Goal: Task Accomplishment & Management: Manage account settings

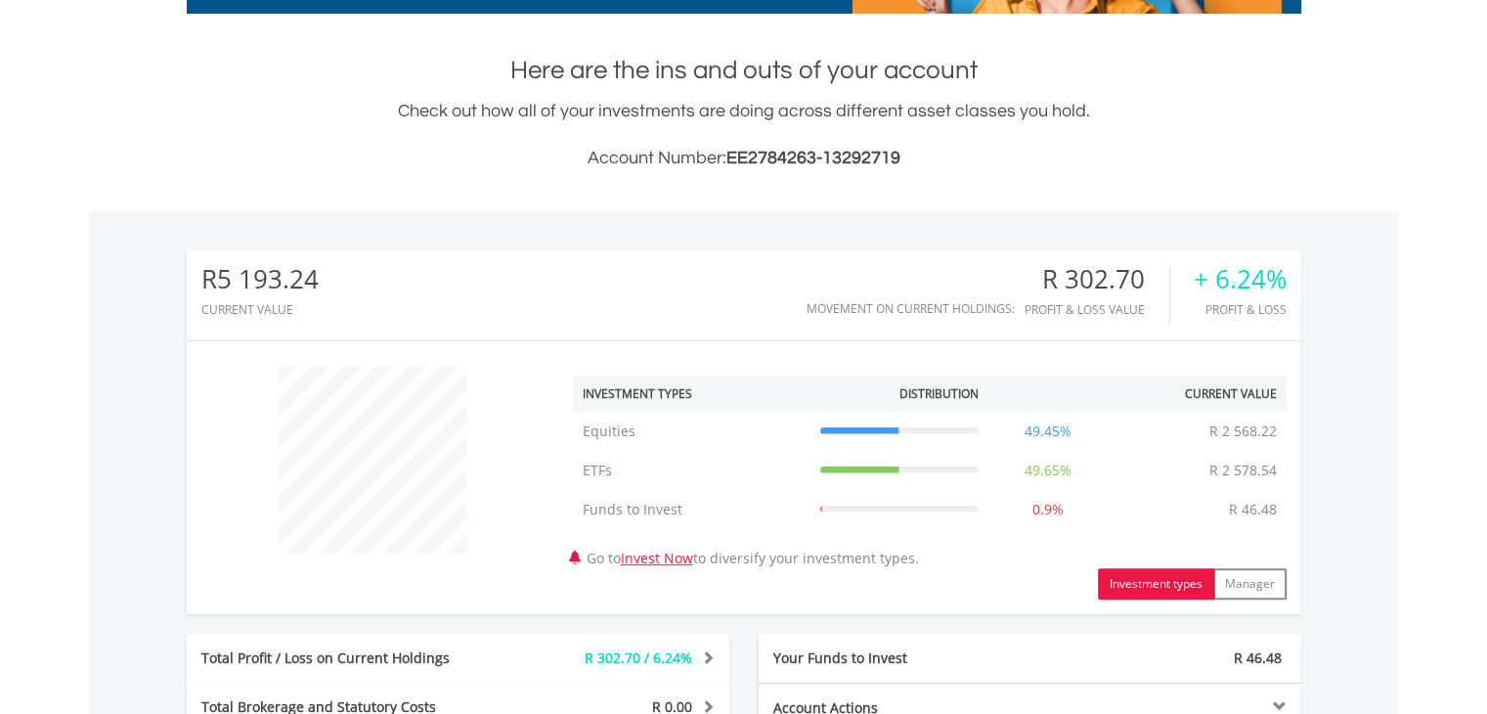
scroll to position [391, 0]
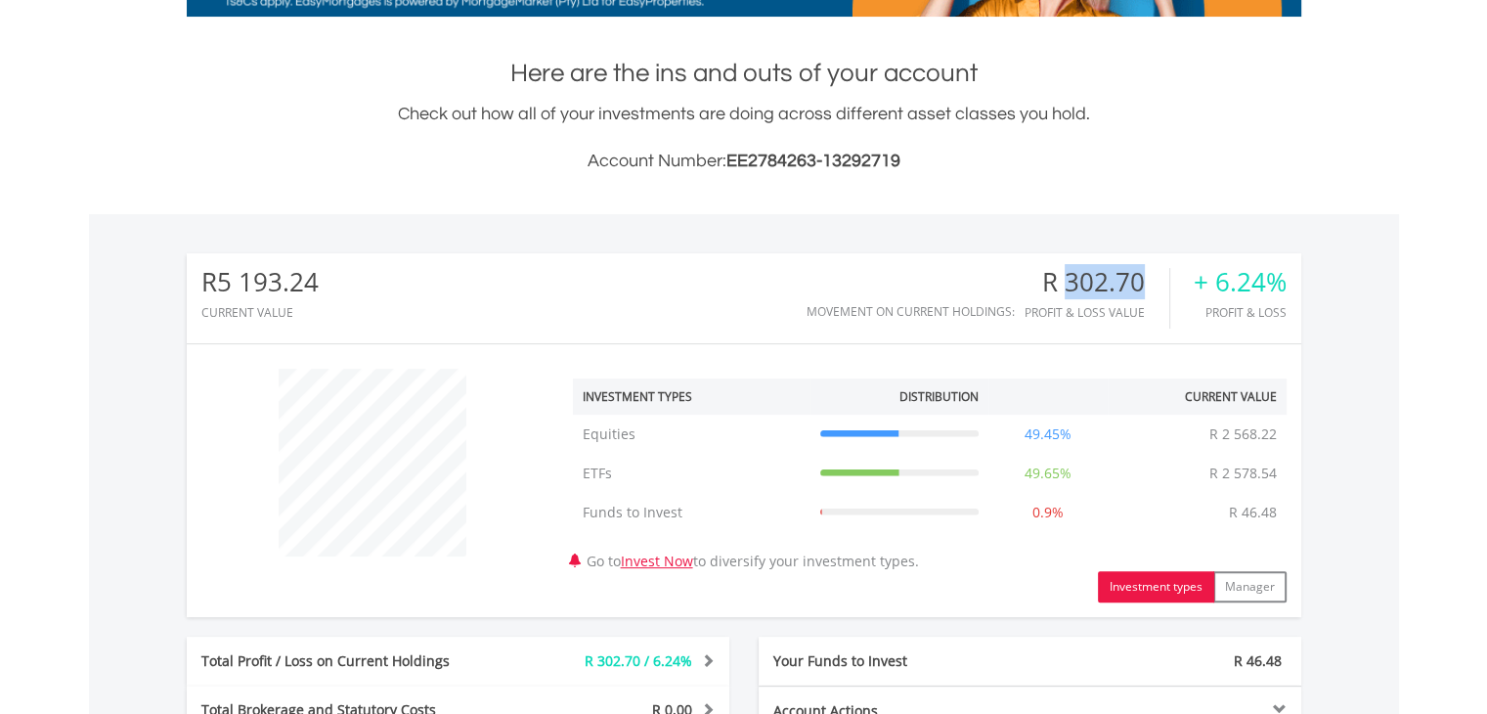
drag, startPoint x: 1066, startPoint y: 280, endPoint x: 1141, endPoint y: 279, distance: 75.3
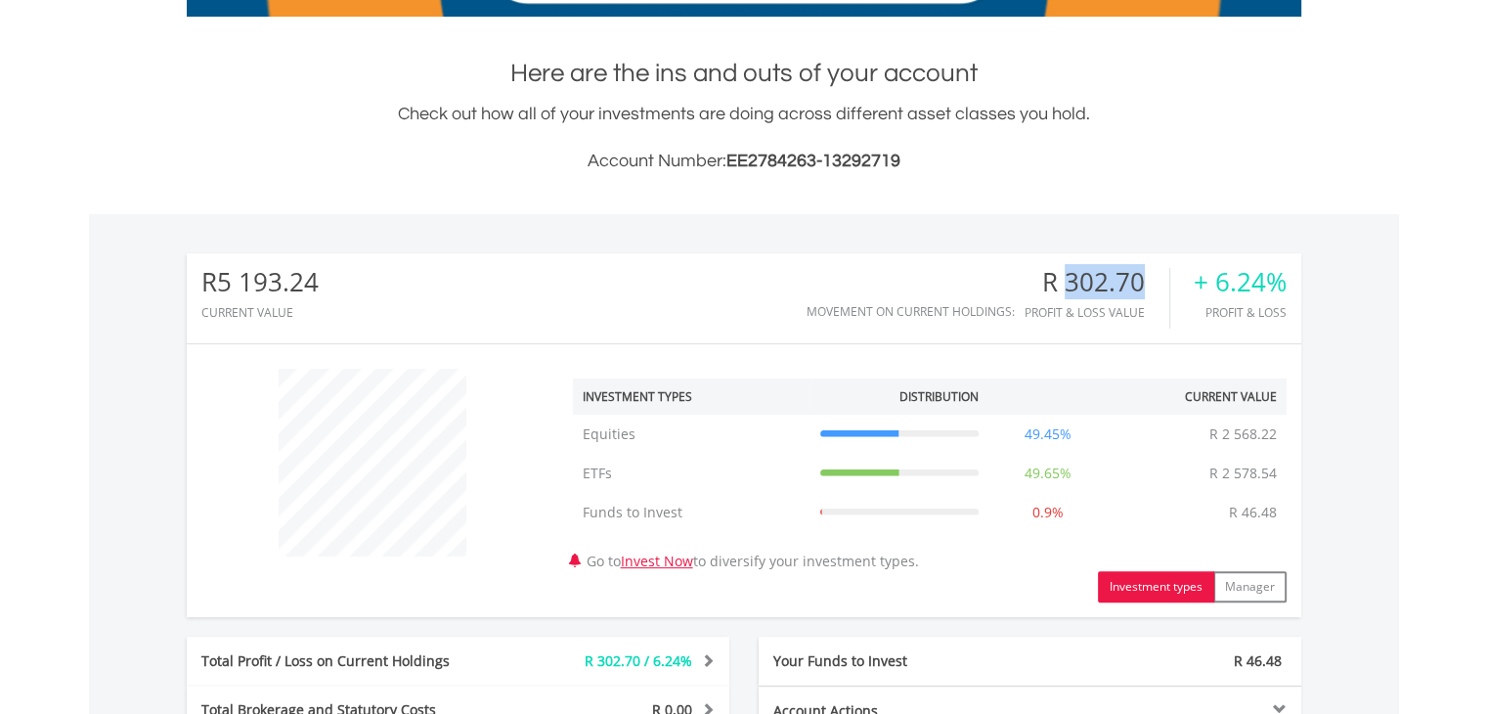
click at [1141, 279] on div "R 302.70" at bounding box center [1097, 282] width 145 height 28
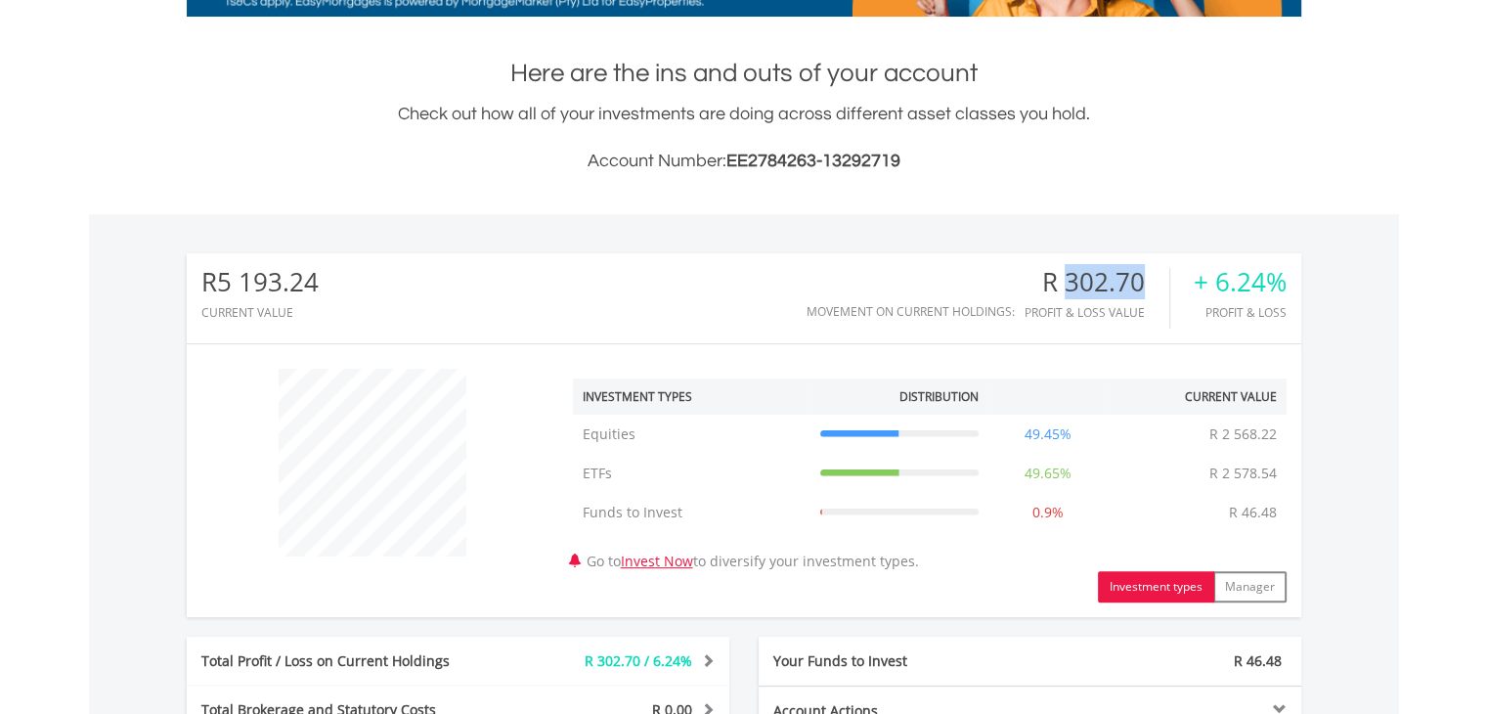
scroll to position [782, 0]
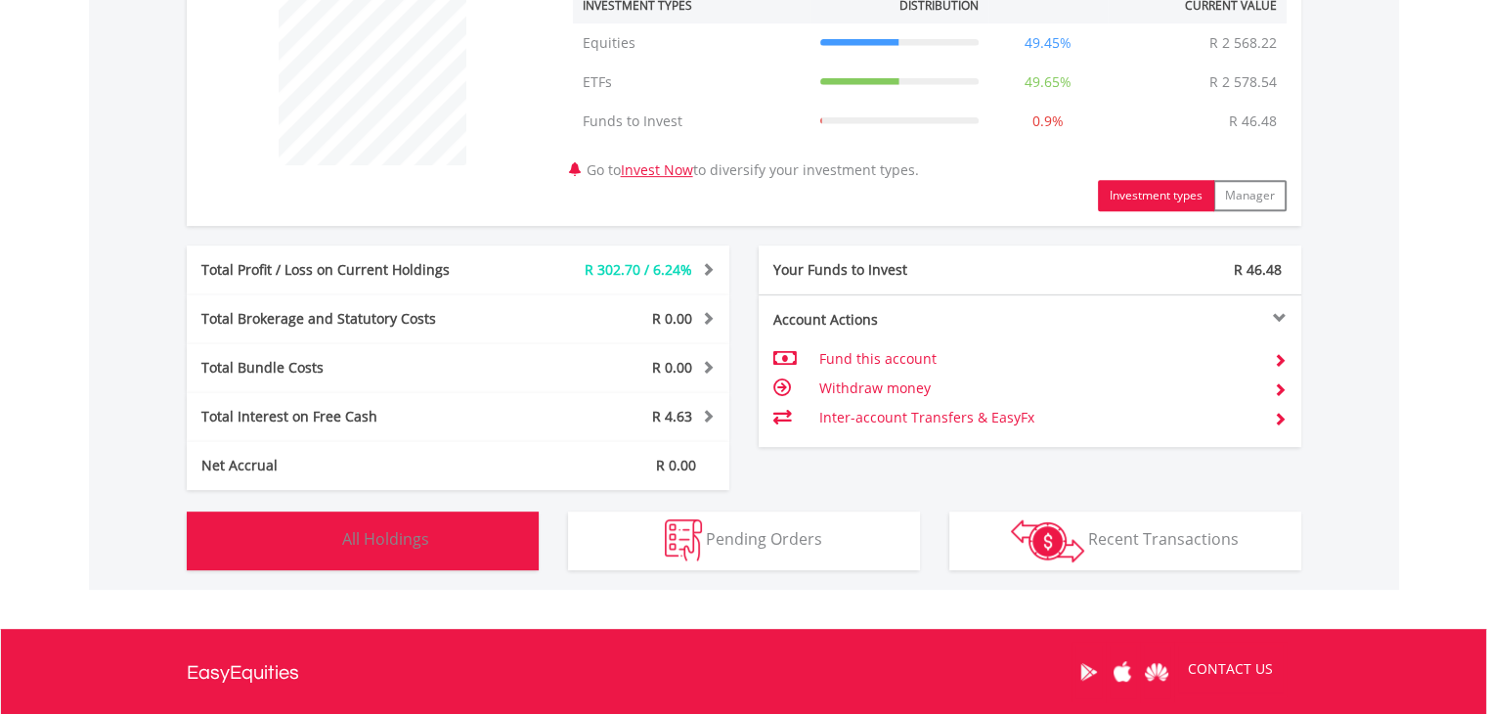
click at [373, 528] on span "All Holdings" at bounding box center [385, 539] width 87 height 22
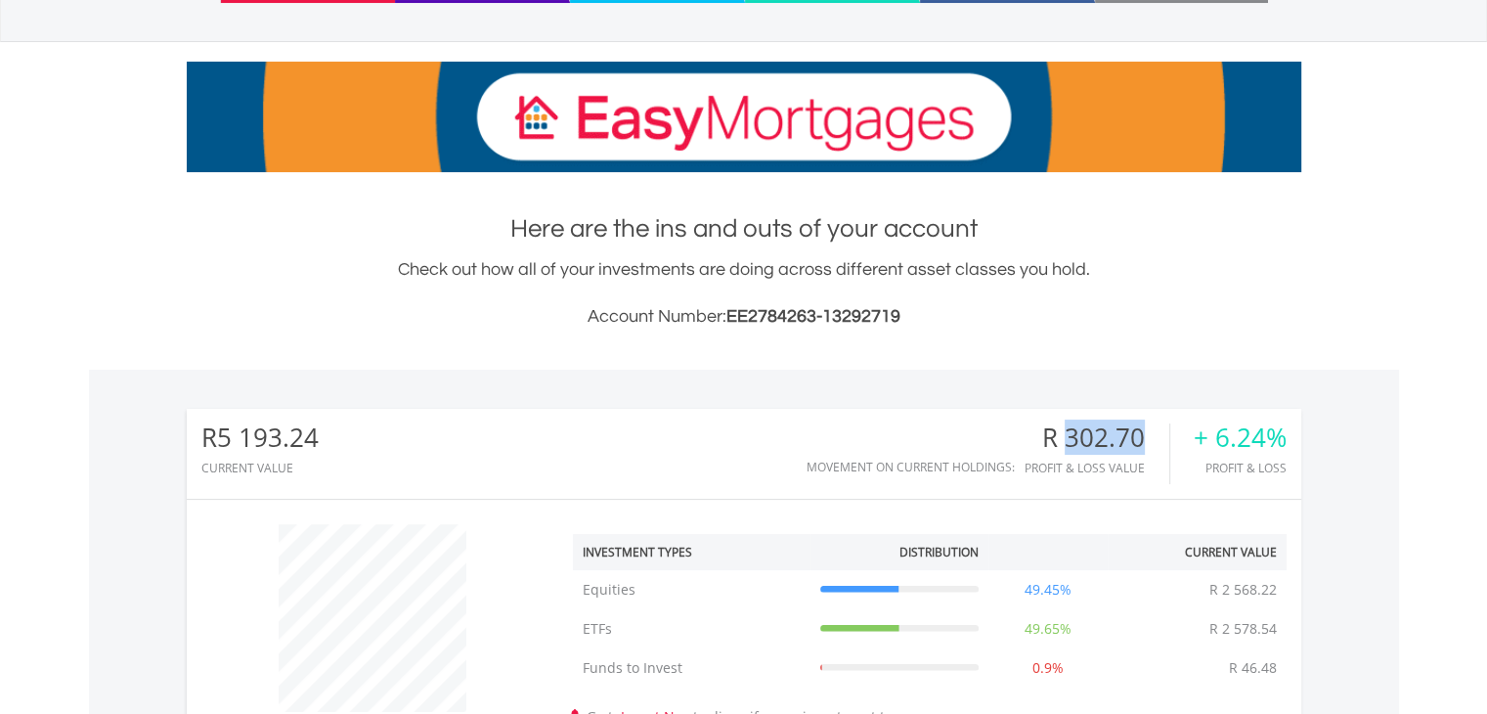
scroll to position [0, 0]
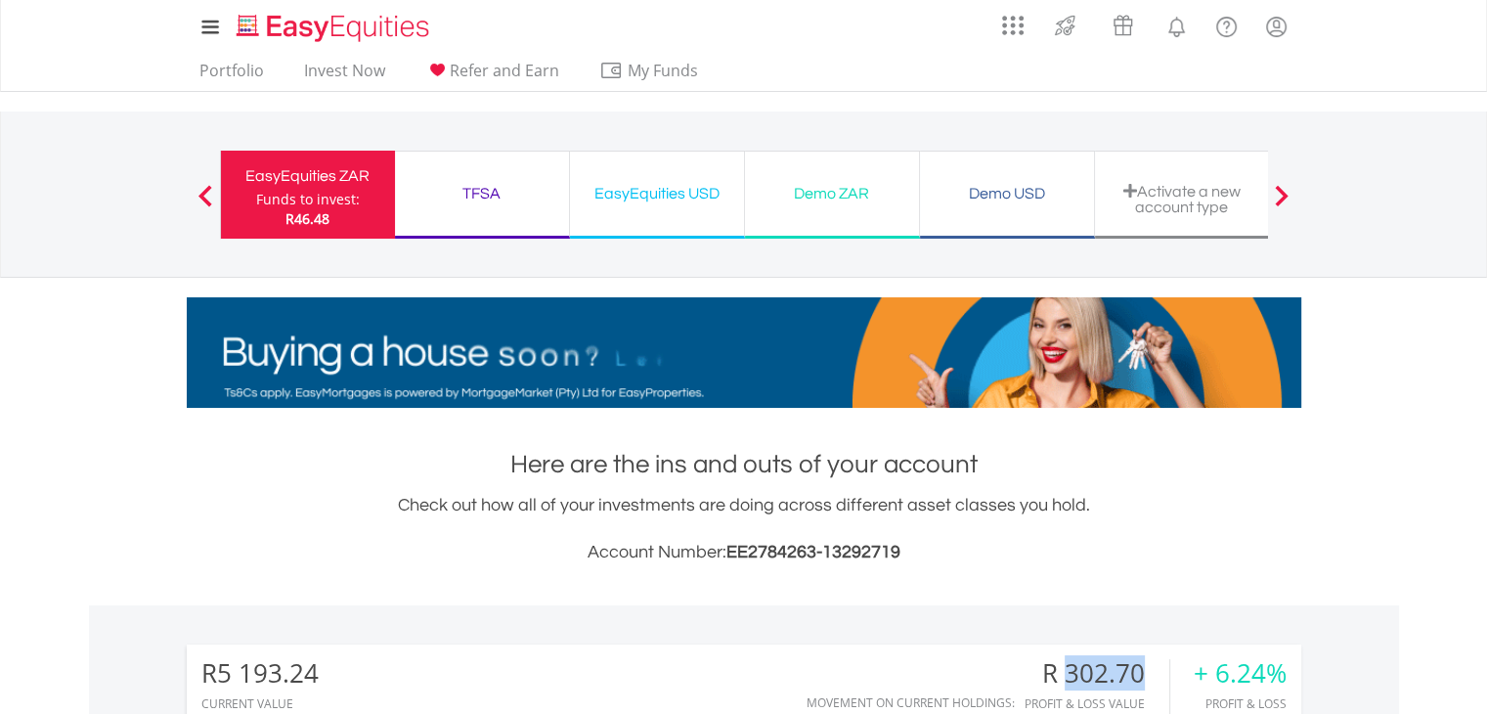
click at [467, 196] on div "TFSA" at bounding box center [482, 193] width 151 height 27
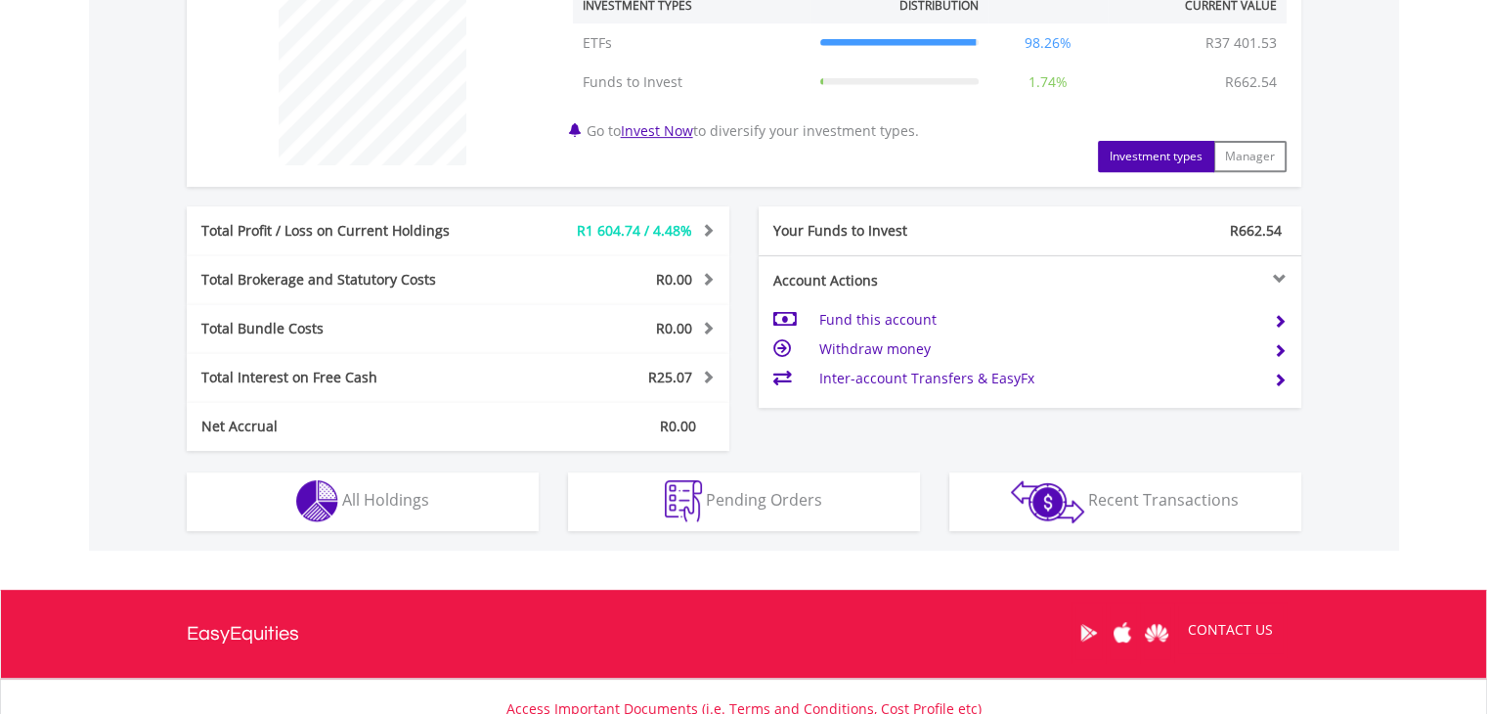
scroll to position [939, 0]
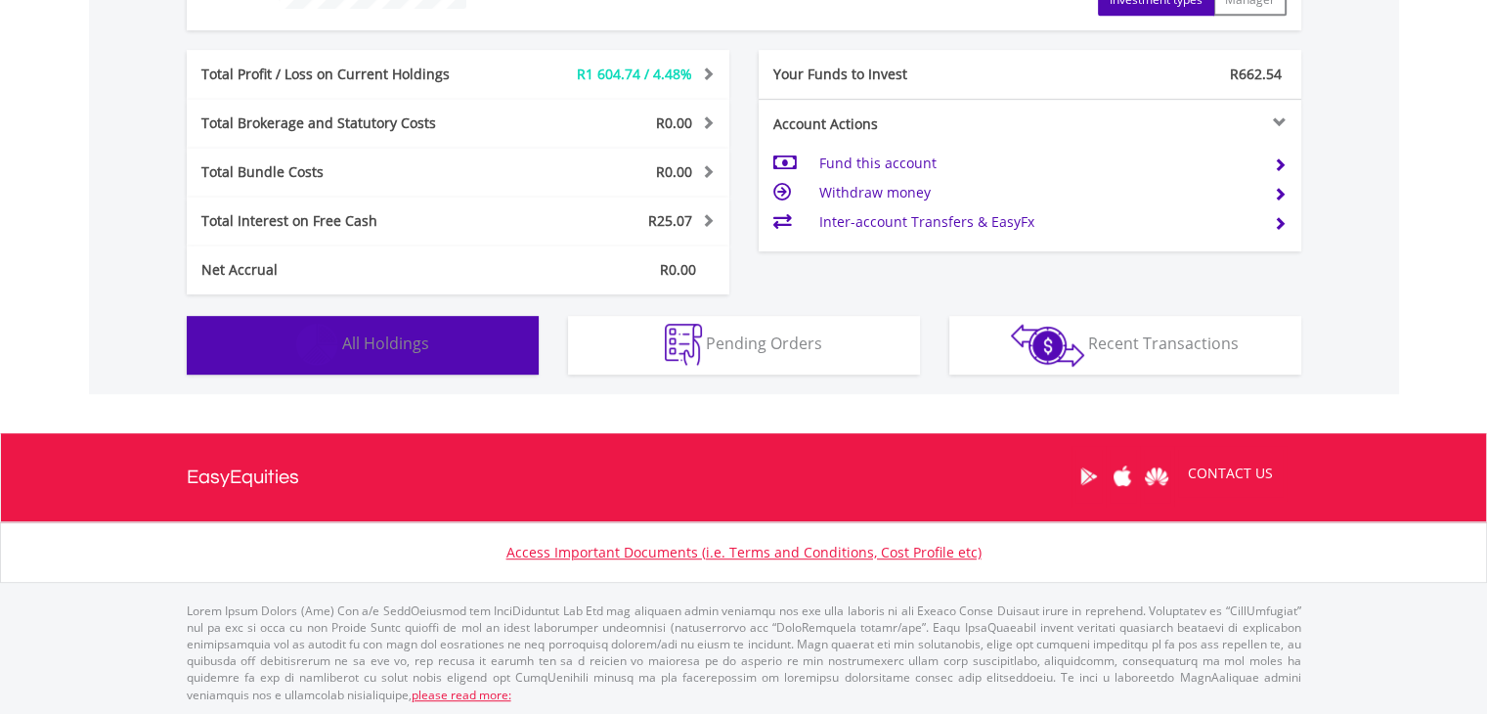
click at [403, 357] on button "Holdings All Holdings" at bounding box center [363, 345] width 352 height 59
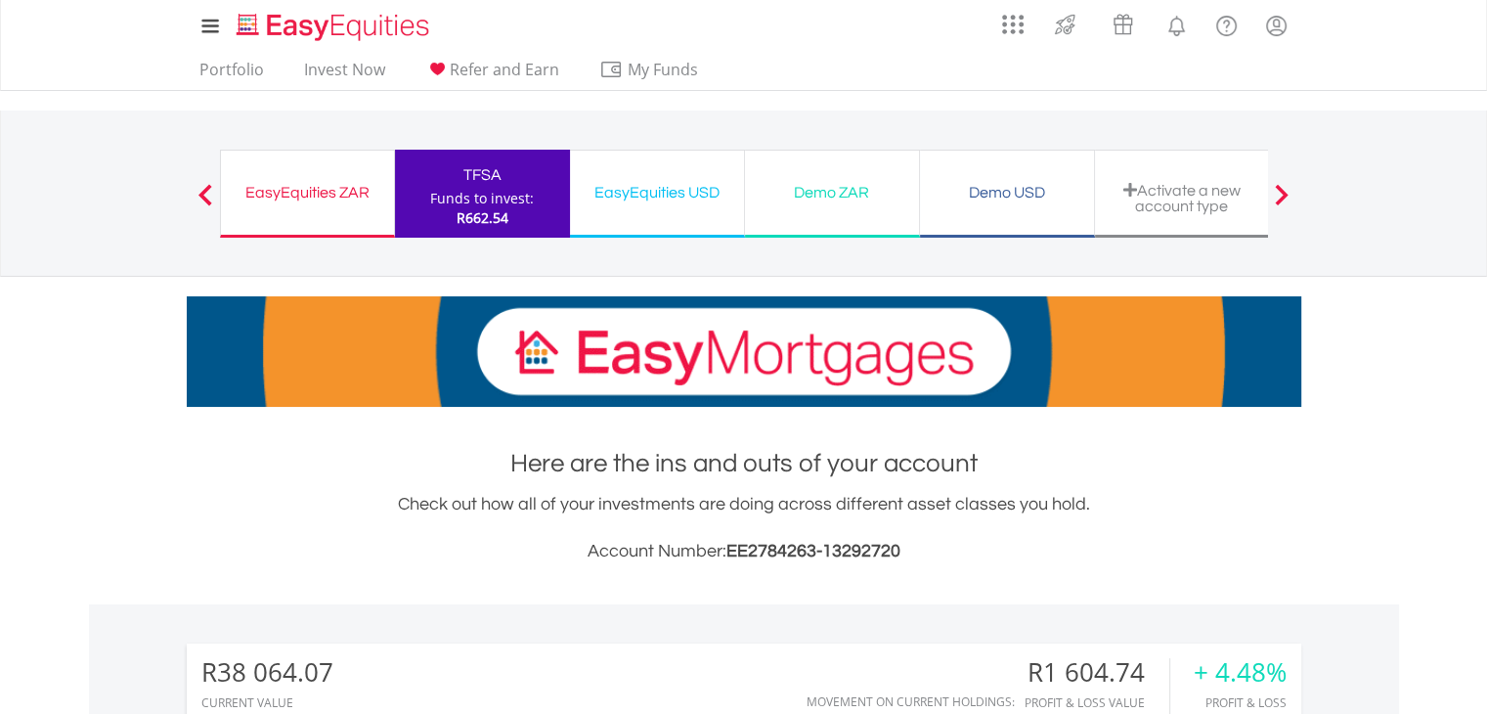
scroll to position [0, 0]
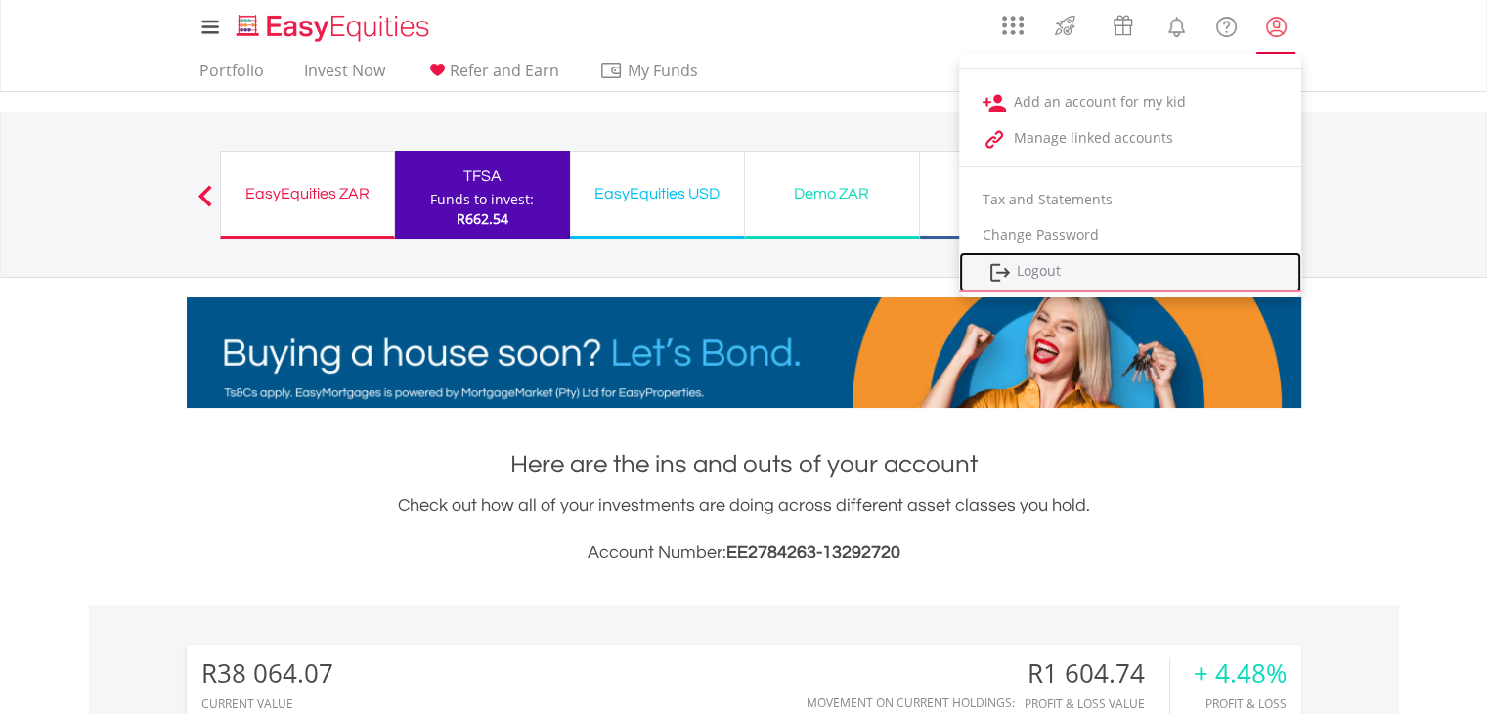
click at [1021, 268] on link "Logout" at bounding box center [1130, 272] width 342 height 40
